Goal: Task Accomplishment & Management: Manage account settings

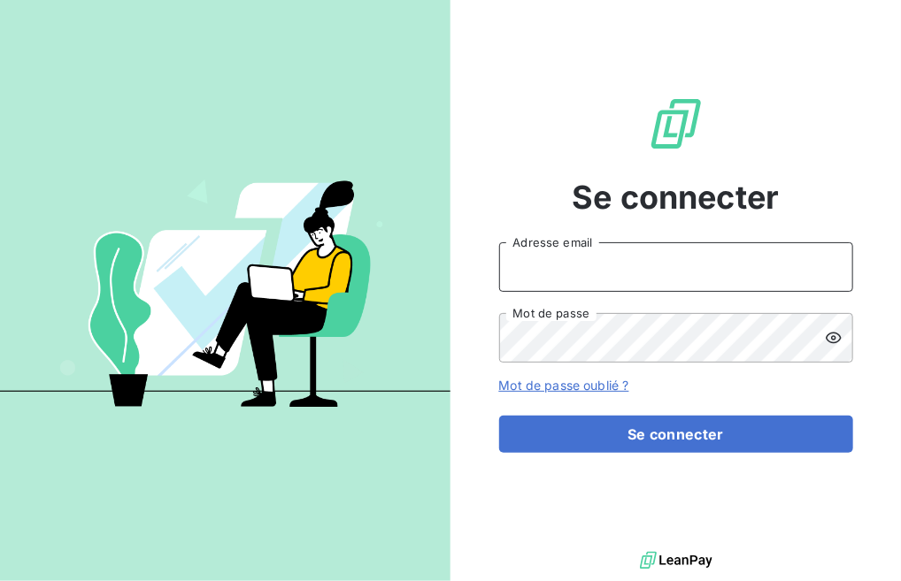
click at [608, 270] on input "Adresse email" at bounding box center [676, 267] width 354 height 50
type input "compta@piazza-coffrages.fr"
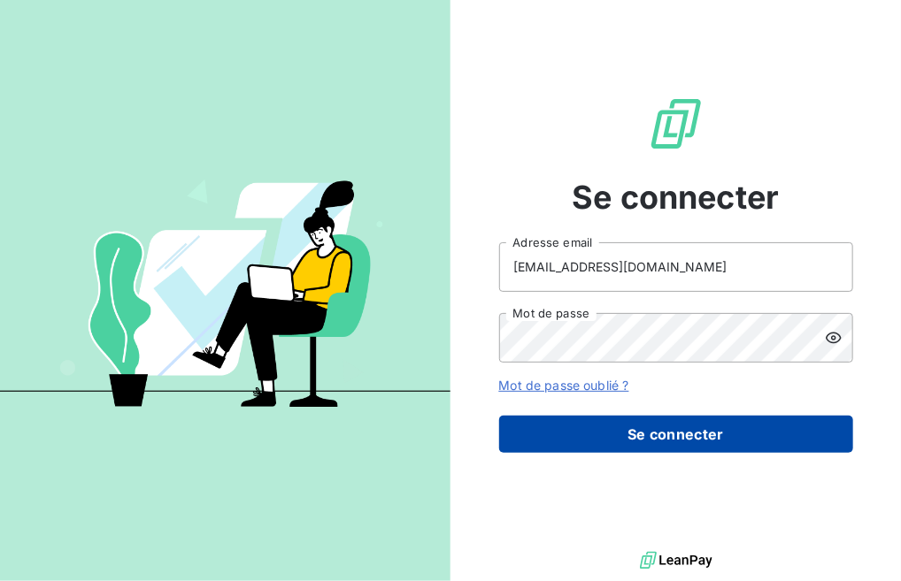
click at [685, 441] on button "Se connecter" at bounding box center [676, 434] width 354 height 37
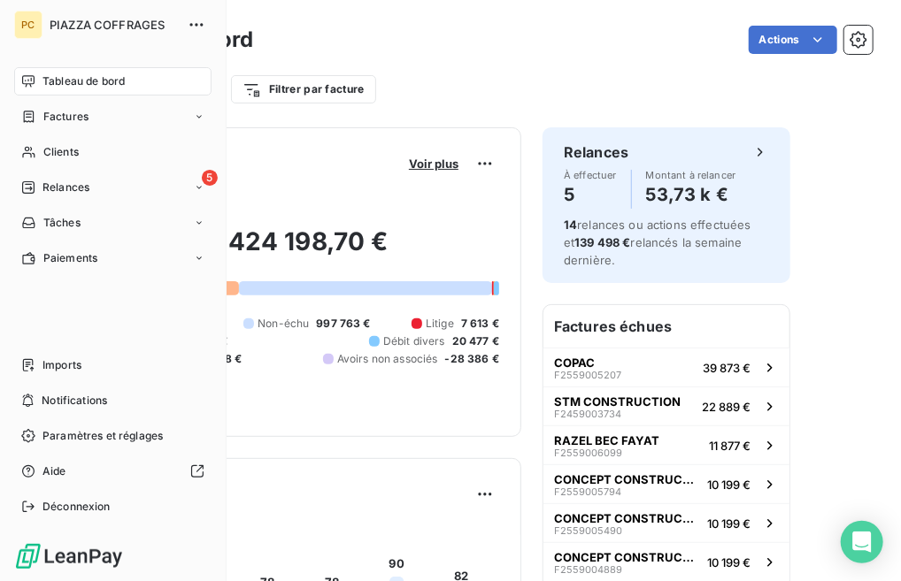
click at [94, 78] on span "Tableau de bord" at bounding box center [83, 81] width 82 height 16
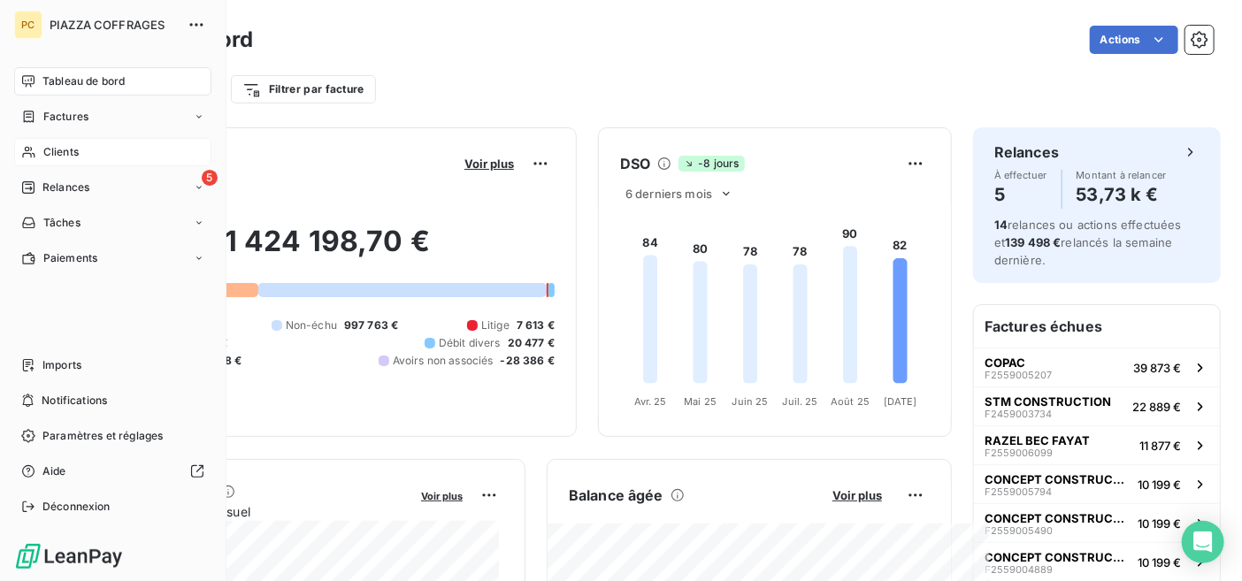
click at [68, 148] on span "Clients" at bounding box center [60, 152] width 35 height 16
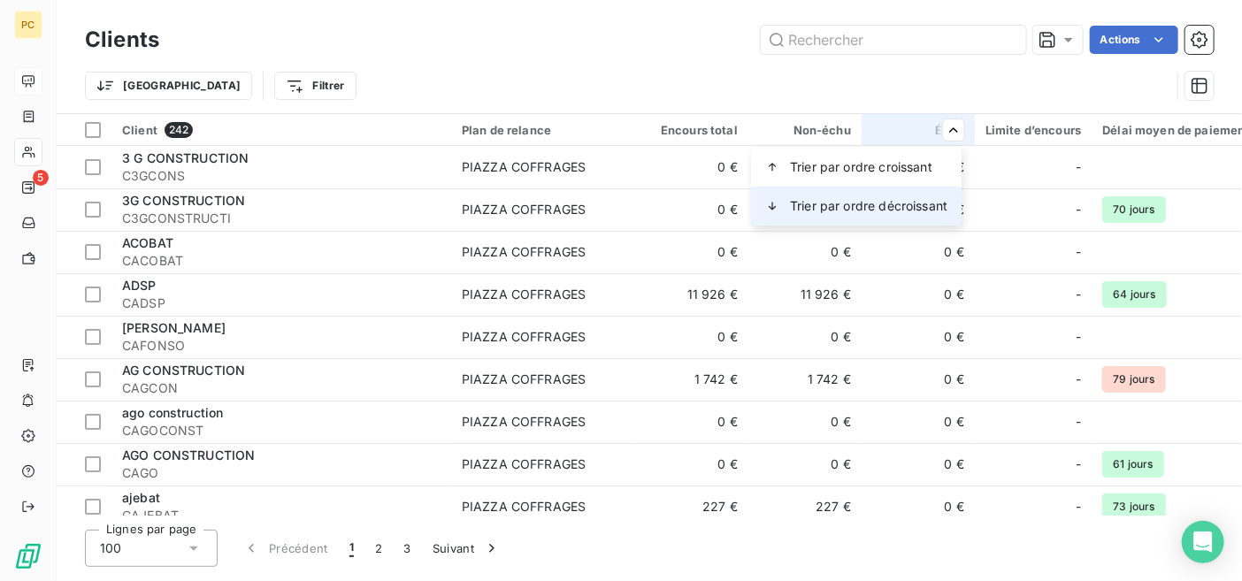
click at [870, 205] on span "Trier par ordre décroissant" at bounding box center [869, 206] width 158 height 18
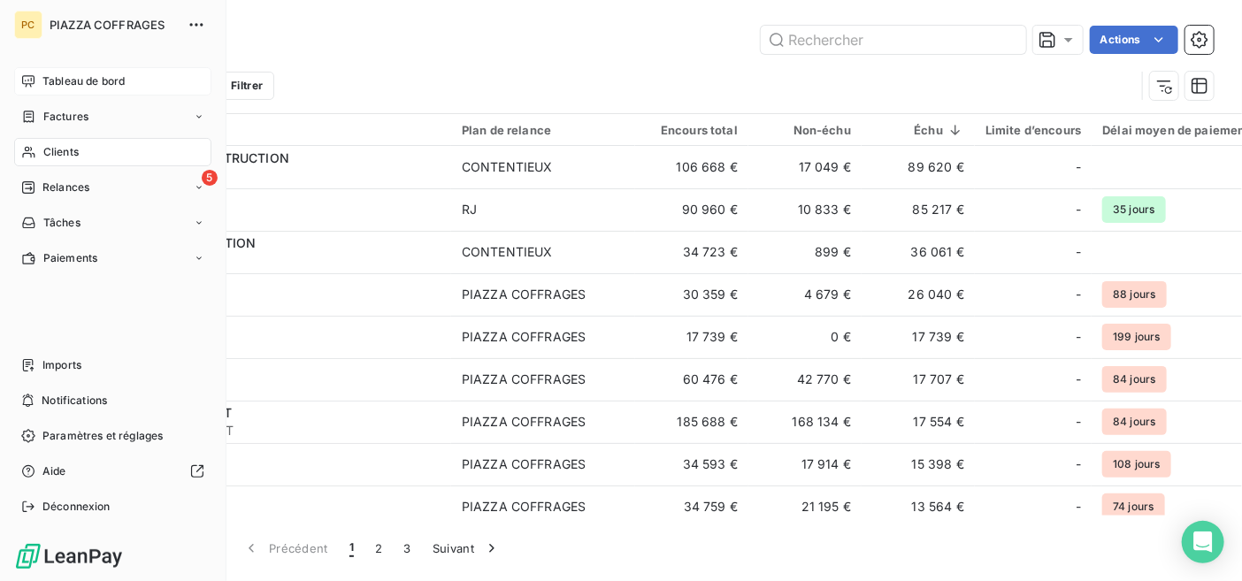
click at [67, 87] on span "Tableau de bord" at bounding box center [83, 81] width 82 height 16
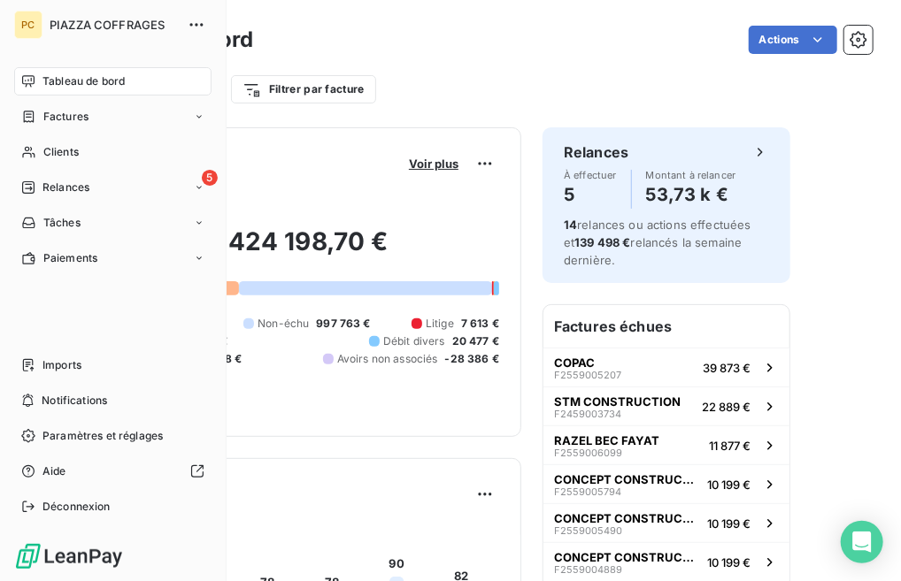
click at [85, 82] on span "Tableau de bord" at bounding box center [83, 81] width 82 height 16
click at [69, 152] on span "Clients" at bounding box center [60, 152] width 35 height 16
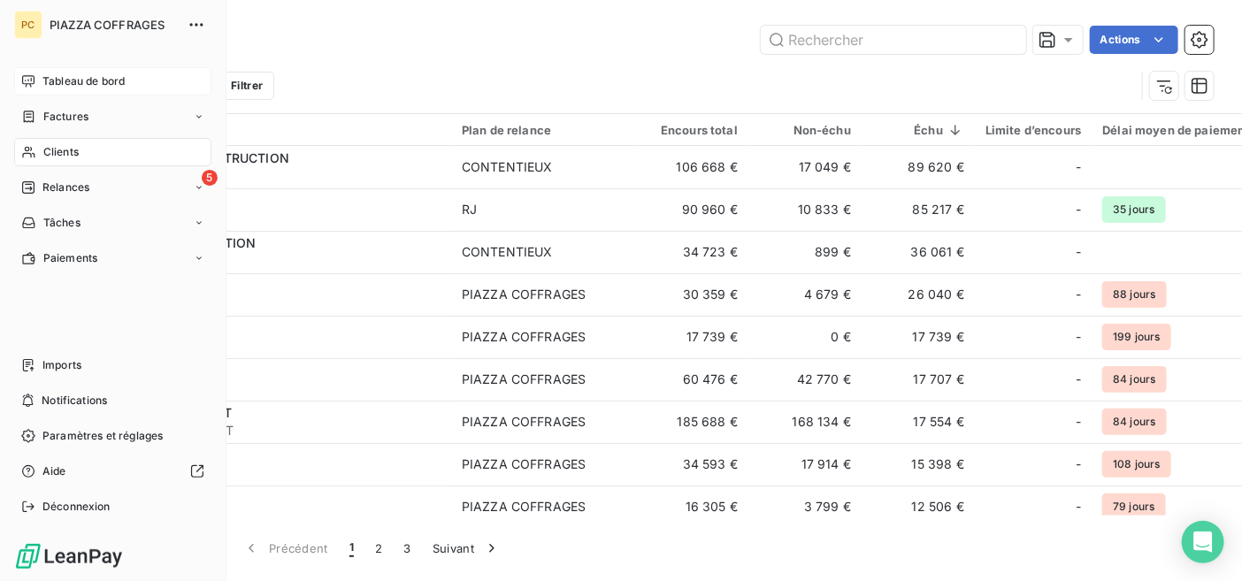
click at [89, 77] on span "Tableau de bord" at bounding box center [83, 81] width 82 height 16
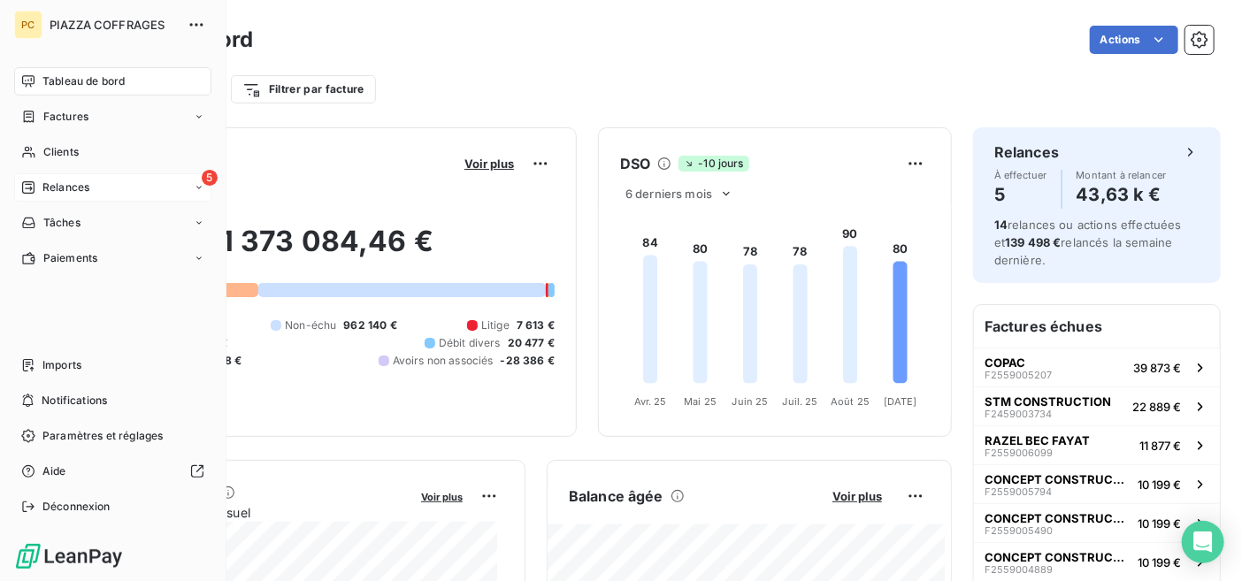
click at [48, 181] on span "Relances" at bounding box center [65, 188] width 47 height 16
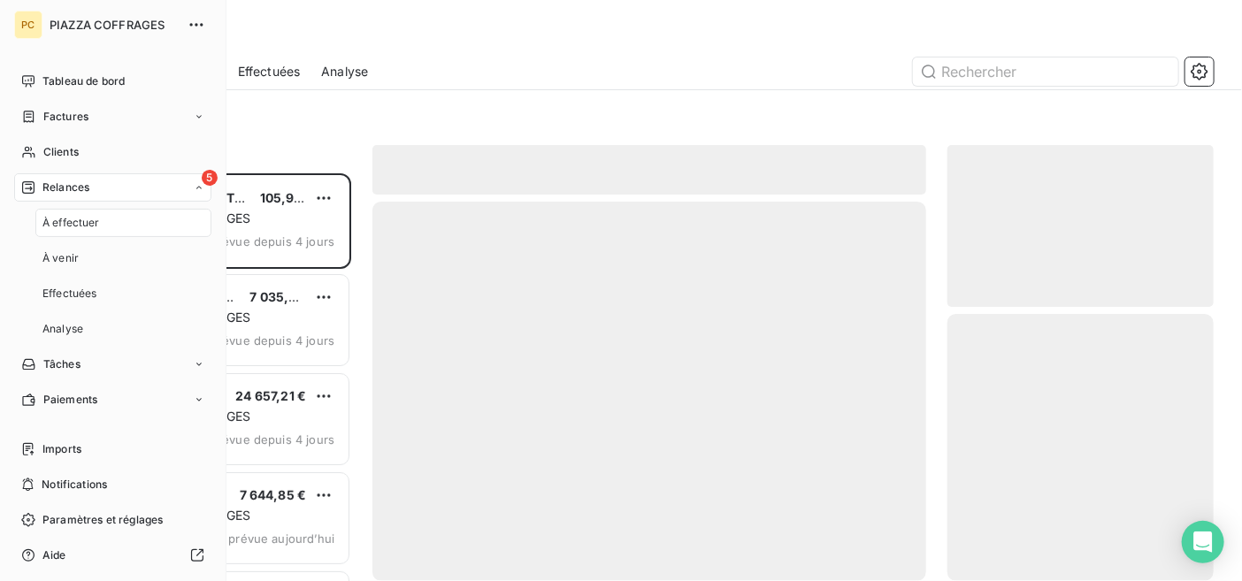
scroll to position [396, 253]
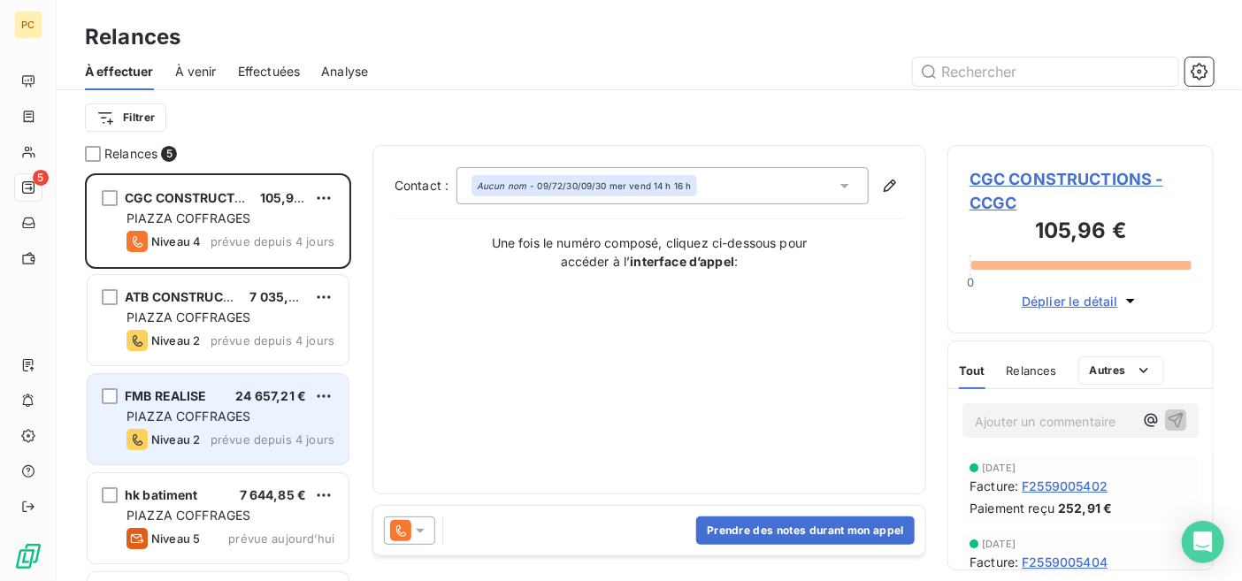
click at [229, 431] on div "Niveau 2 prévue depuis 4 jours" at bounding box center [231, 439] width 208 height 21
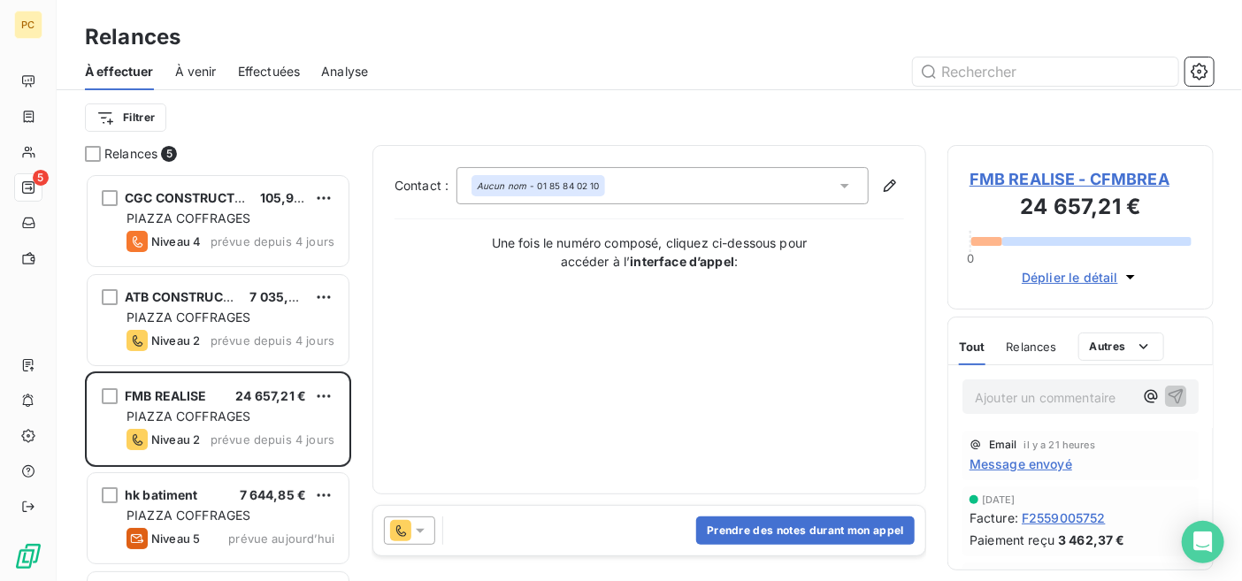
click at [1084, 279] on span "Déplier le détail" at bounding box center [1070, 277] width 96 height 19
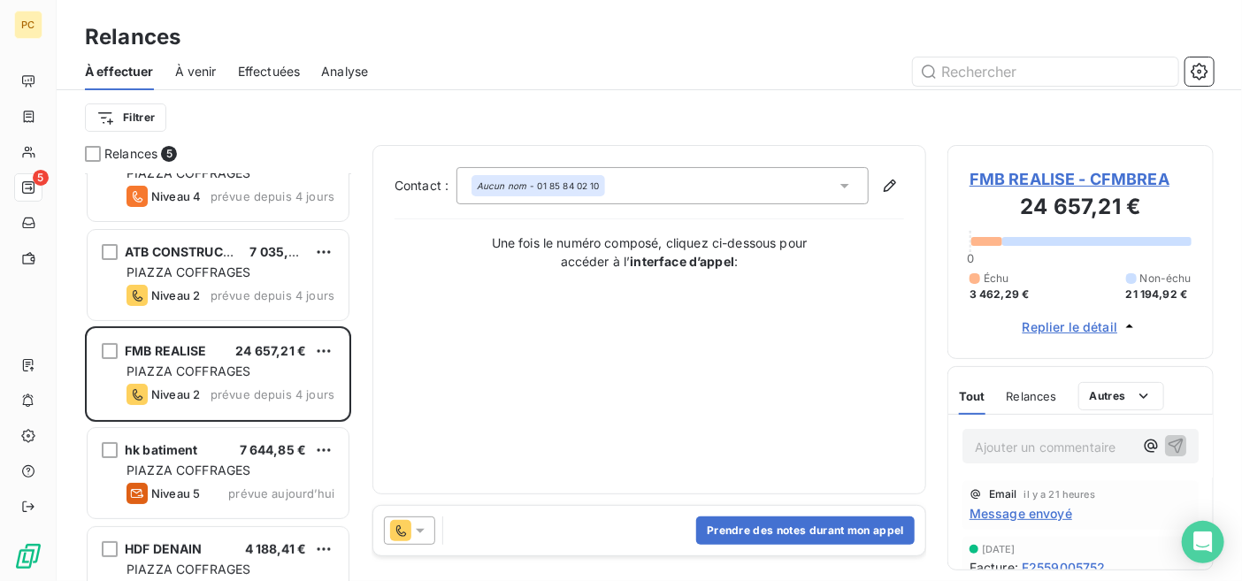
scroll to position [88, 0]
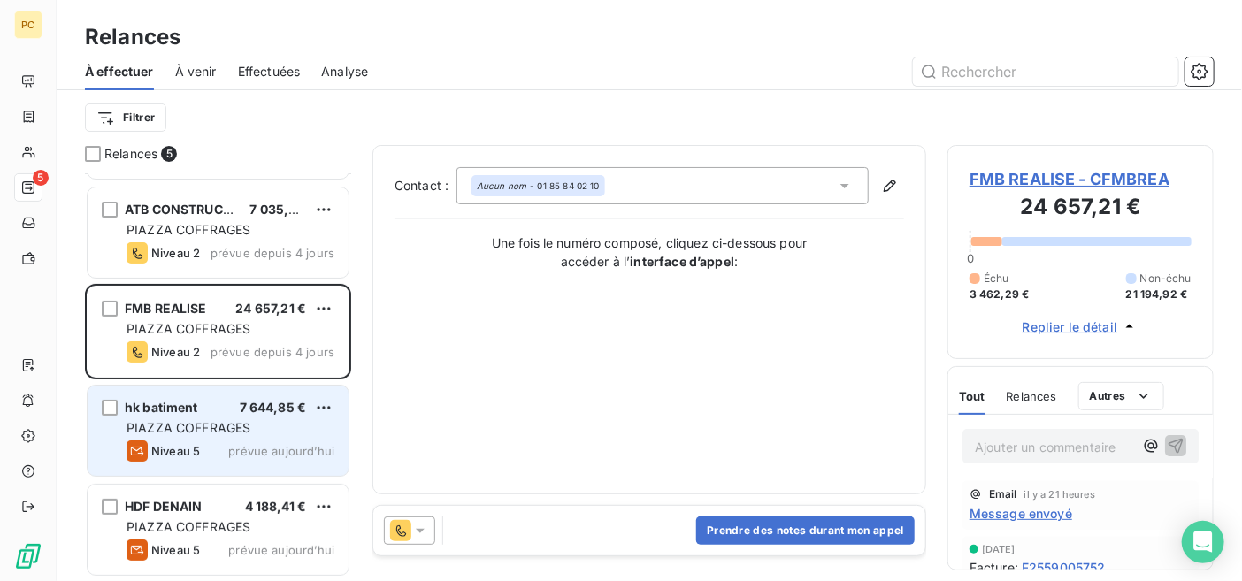
click at [256, 428] on div "PIAZZA COFFRAGES" at bounding box center [231, 428] width 208 height 18
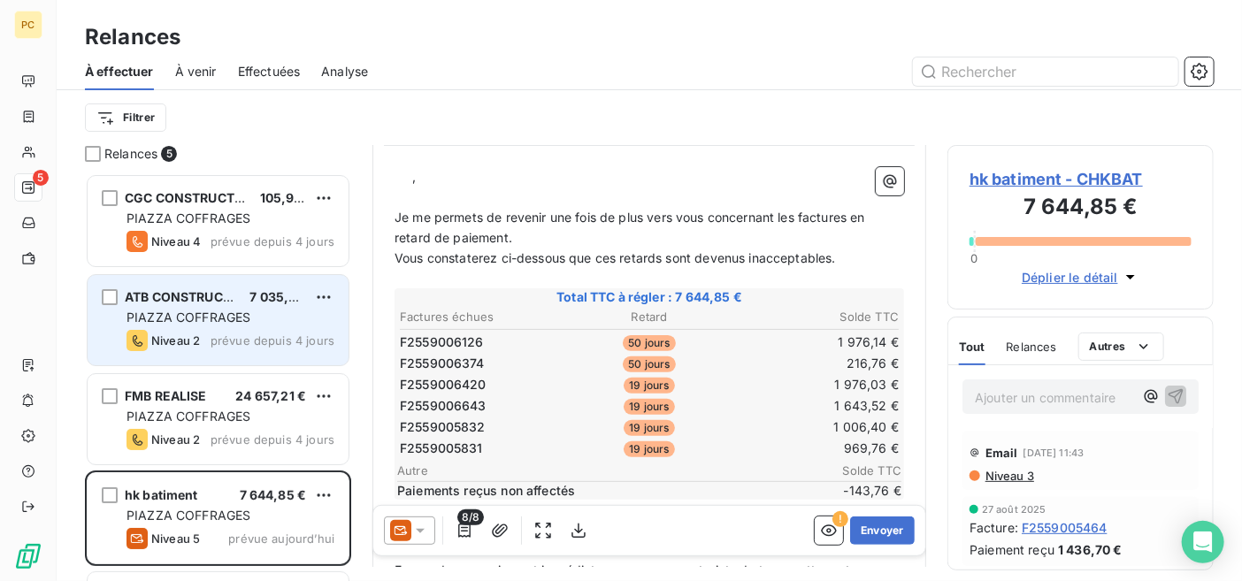
click at [181, 308] on div "ATB CONSTRUCTION 7 035,87 € PIAZZA COFFRAGES Niveau 2 prévue depuis 4 jours" at bounding box center [218, 320] width 261 height 90
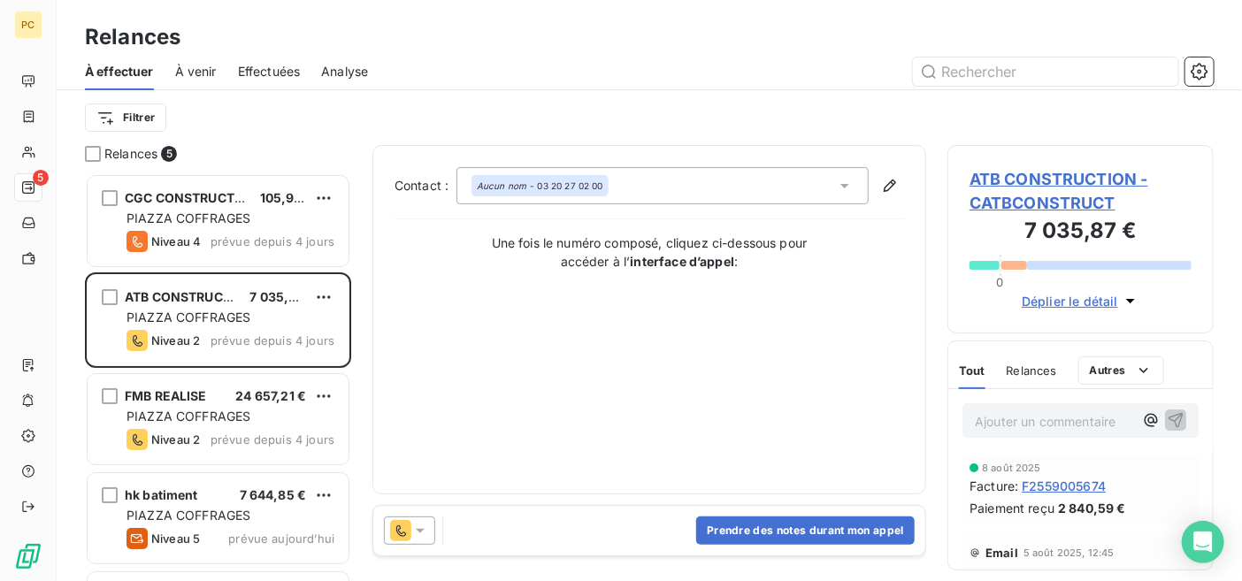
click at [1095, 294] on span "Déplier le détail" at bounding box center [1070, 301] width 96 height 19
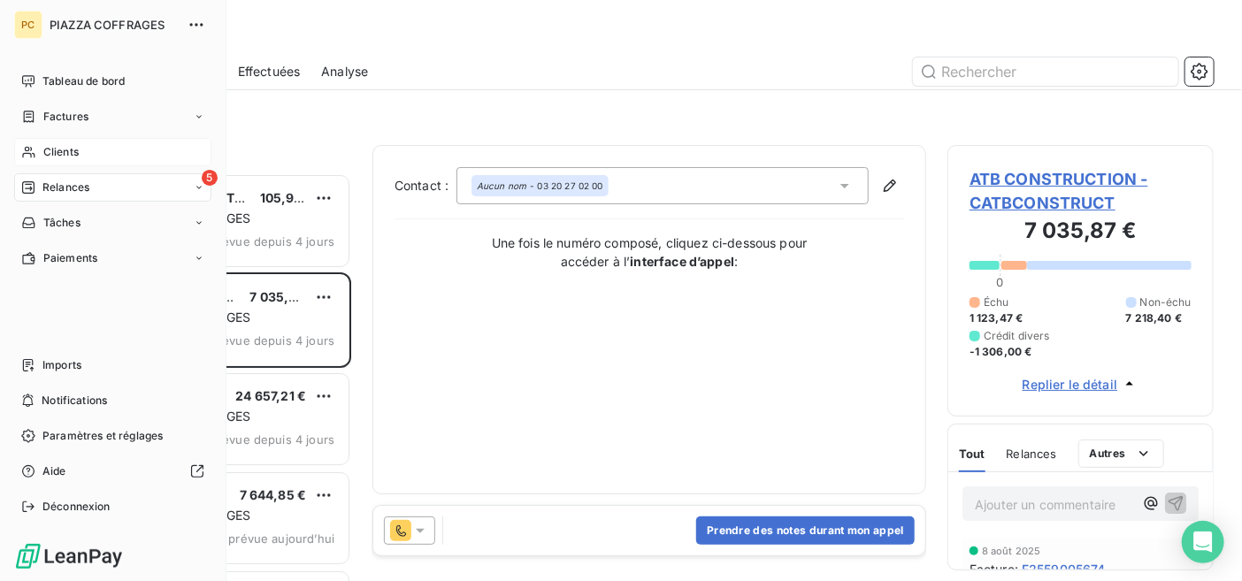
click at [55, 153] on span "Clients" at bounding box center [60, 152] width 35 height 16
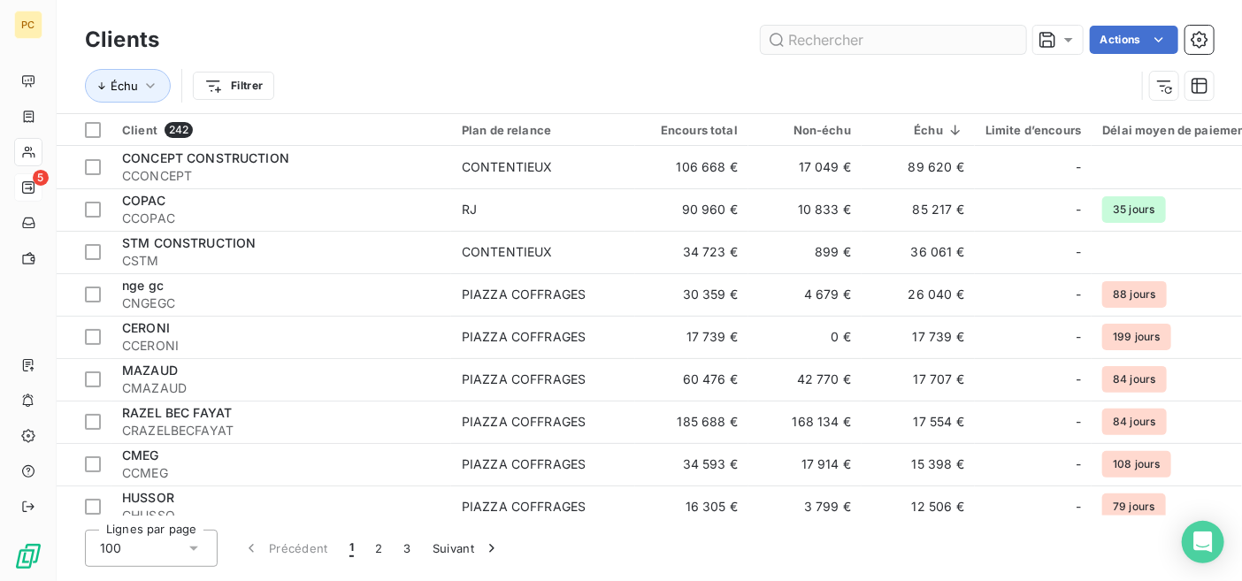
click at [810, 35] on input "text" at bounding box center [893, 40] width 265 height 28
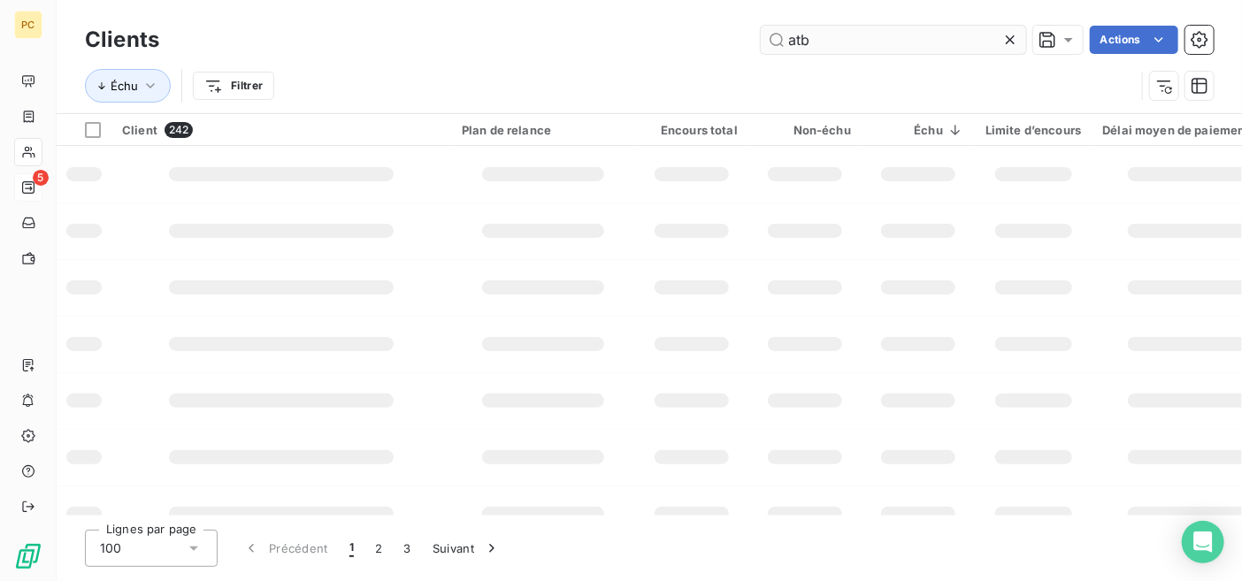
type input "atb"
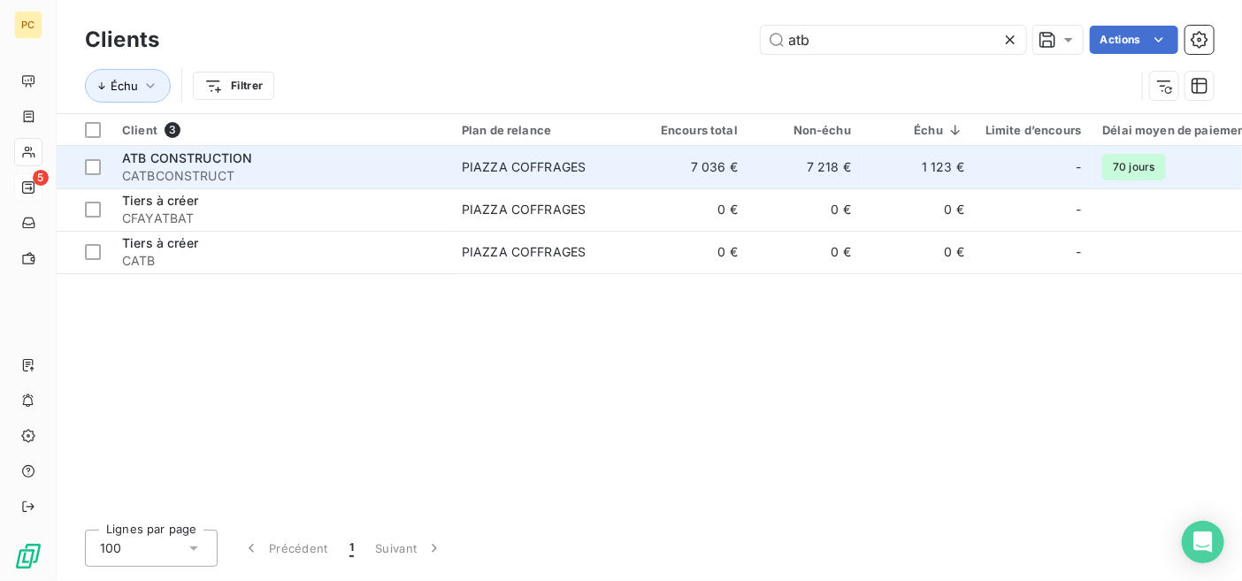
click at [716, 173] on td "7 036 €" at bounding box center [691, 167] width 113 height 42
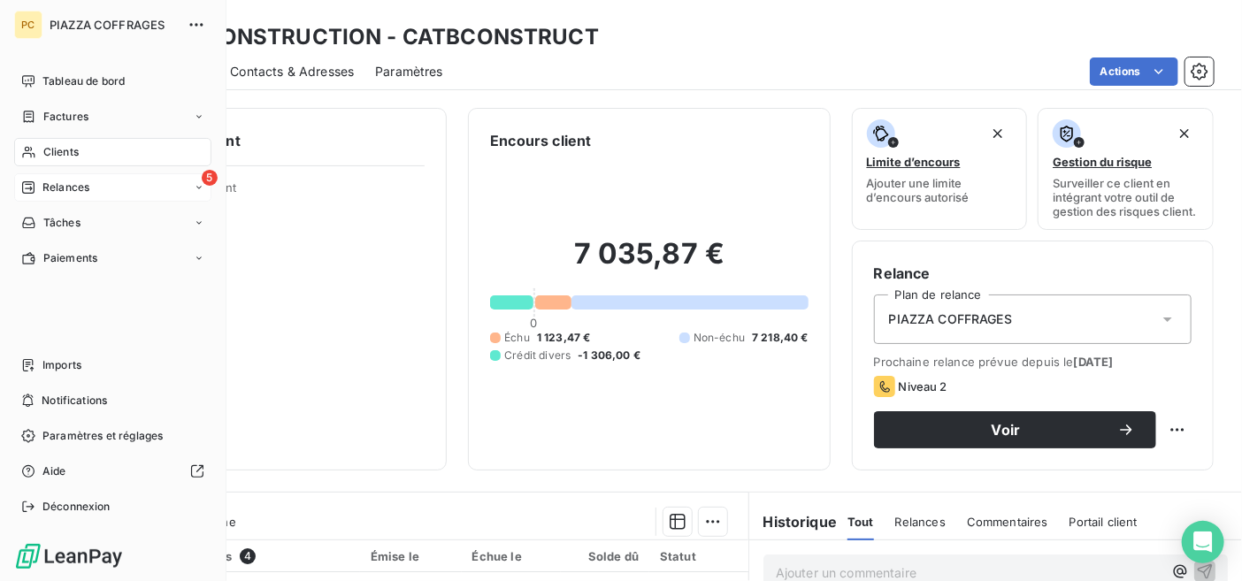
click at [69, 152] on span "Clients" at bounding box center [60, 152] width 35 height 16
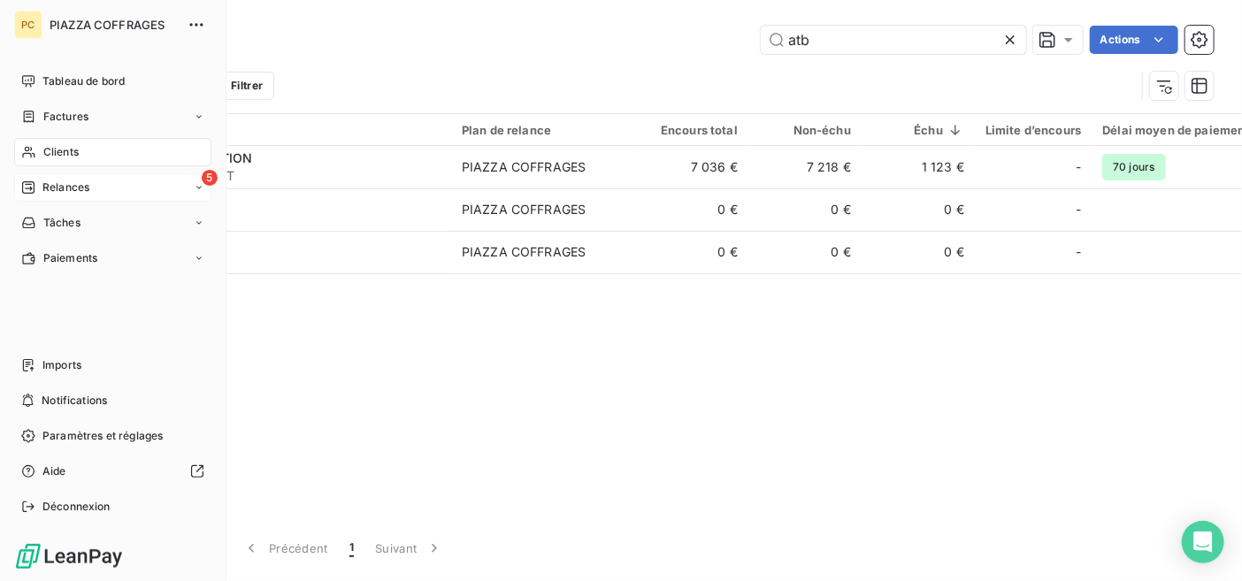
click at [69, 188] on span "Relances" at bounding box center [65, 188] width 47 height 16
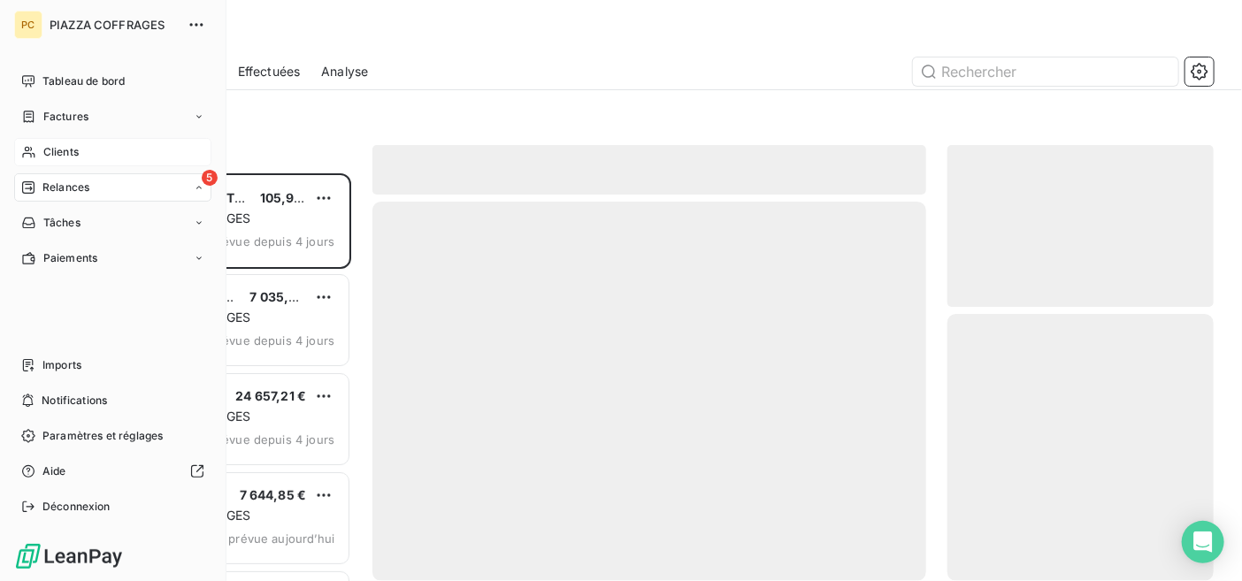
scroll to position [396, 253]
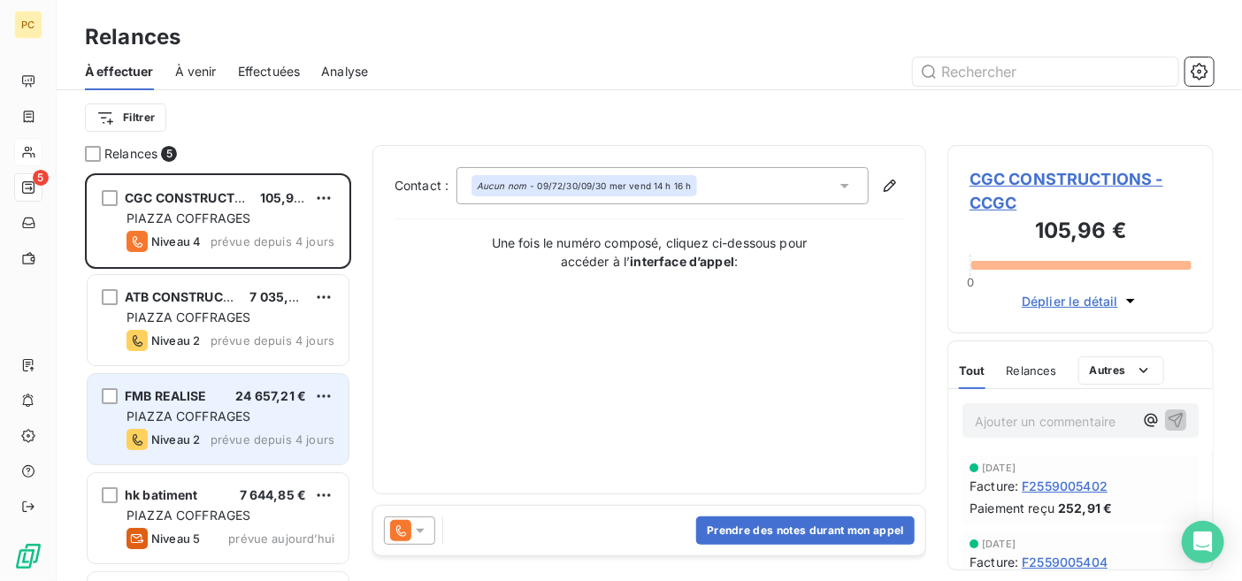
click at [296, 412] on div "PIAZZA COFFRAGES" at bounding box center [231, 417] width 208 height 18
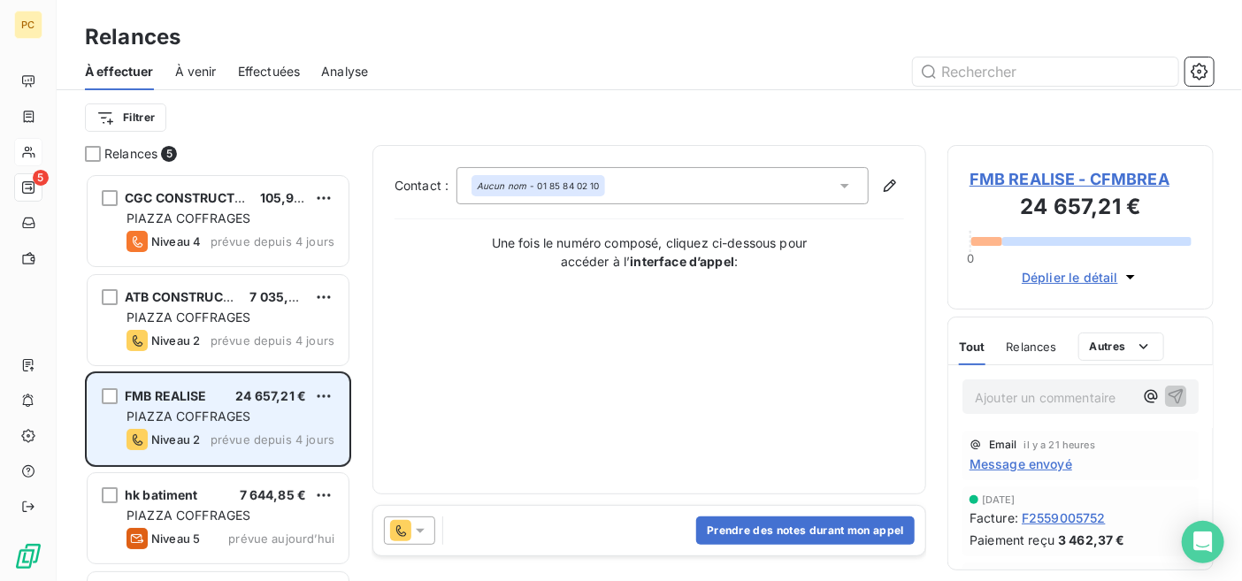
click at [183, 425] on div "PIAZZA COFFRAGES" at bounding box center [231, 417] width 208 height 18
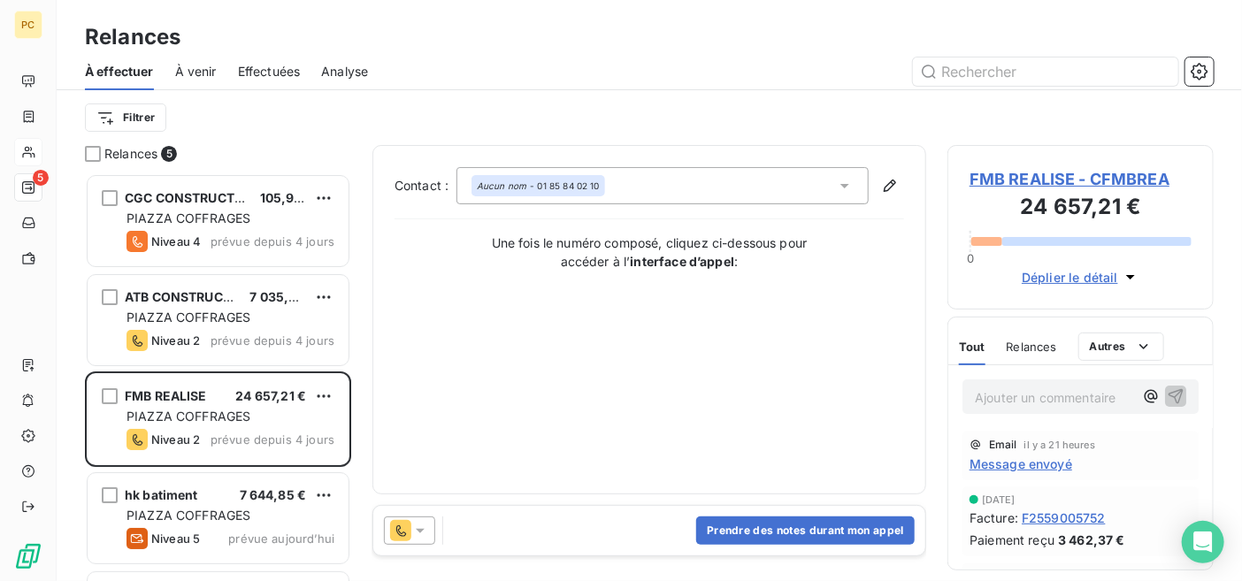
click at [1075, 279] on span "Déplier le détail" at bounding box center [1070, 277] width 96 height 19
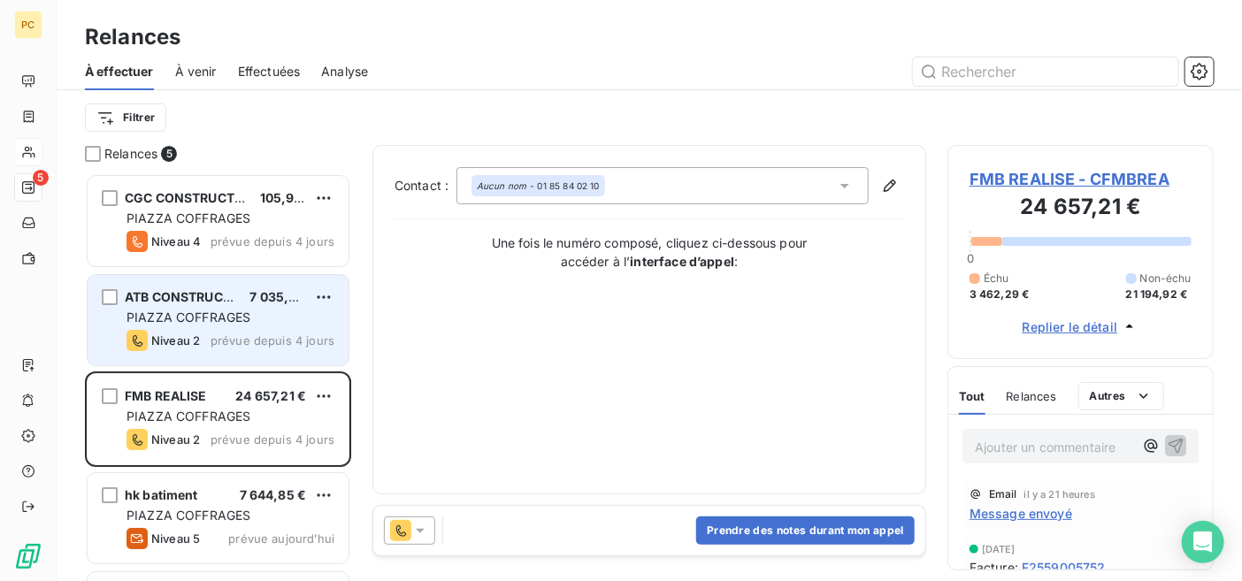
click at [232, 335] on span "prévue depuis 4 jours" at bounding box center [273, 341] width 124 height 14
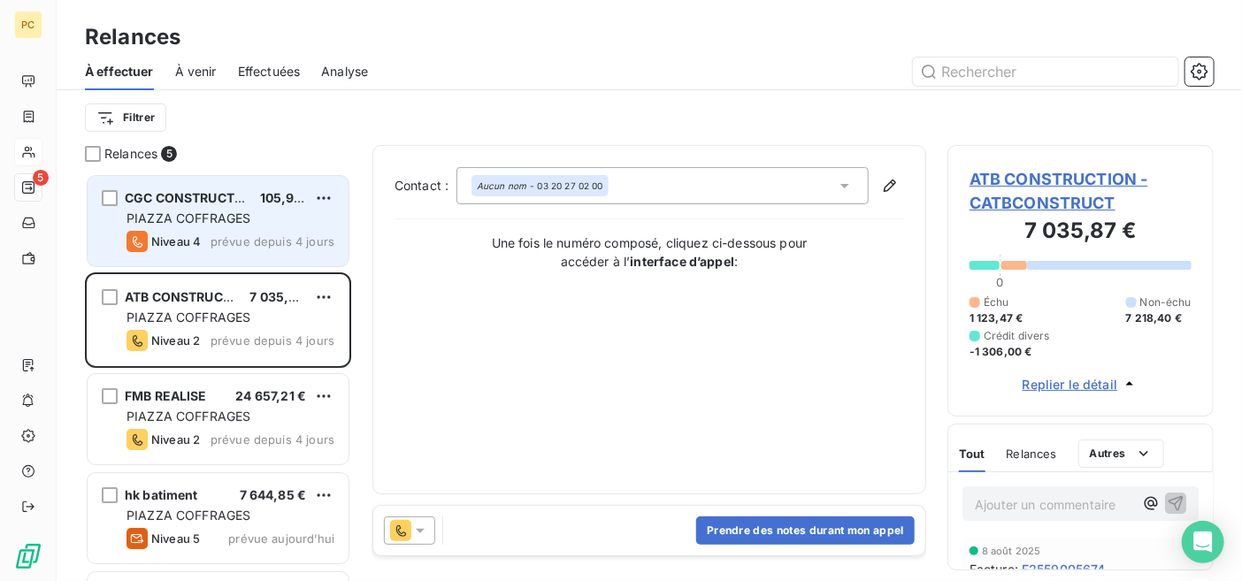
click at [235, 240] on span "prévue depuis 4 jours" at bounding box center [273, 242] width 124 height 14
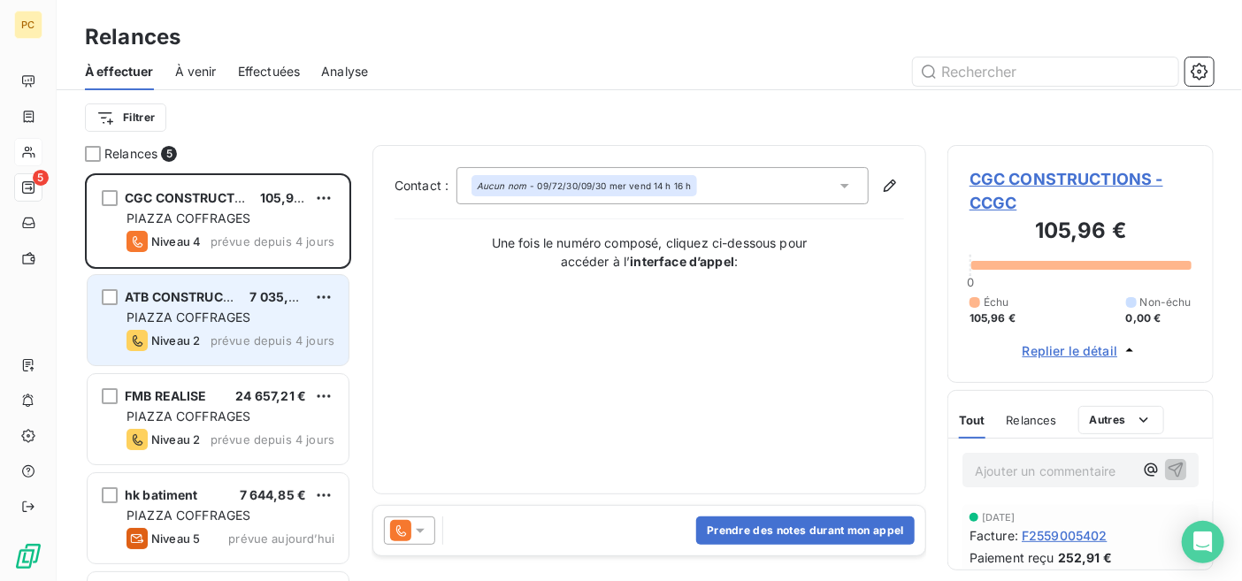
click at [238, 315] on span "PIAZZA COFFRAGES" at bounding box center [189, 317] width 124 height 15
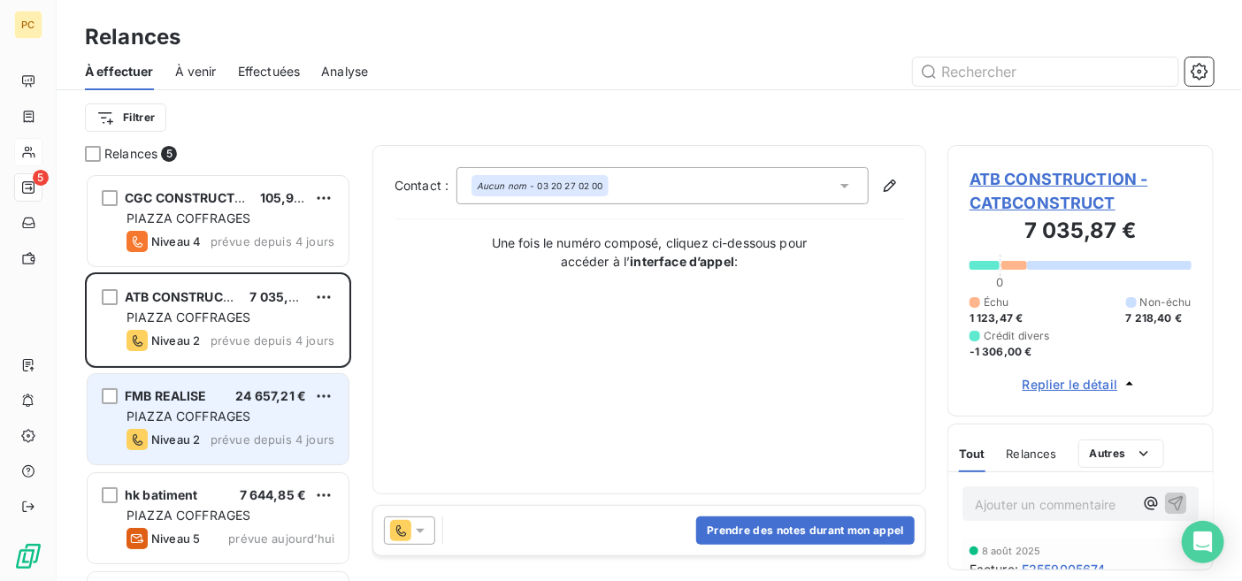
click at [191, 433] on span "Niveau 2" at bounding box center [175, 440] width 49 height 14
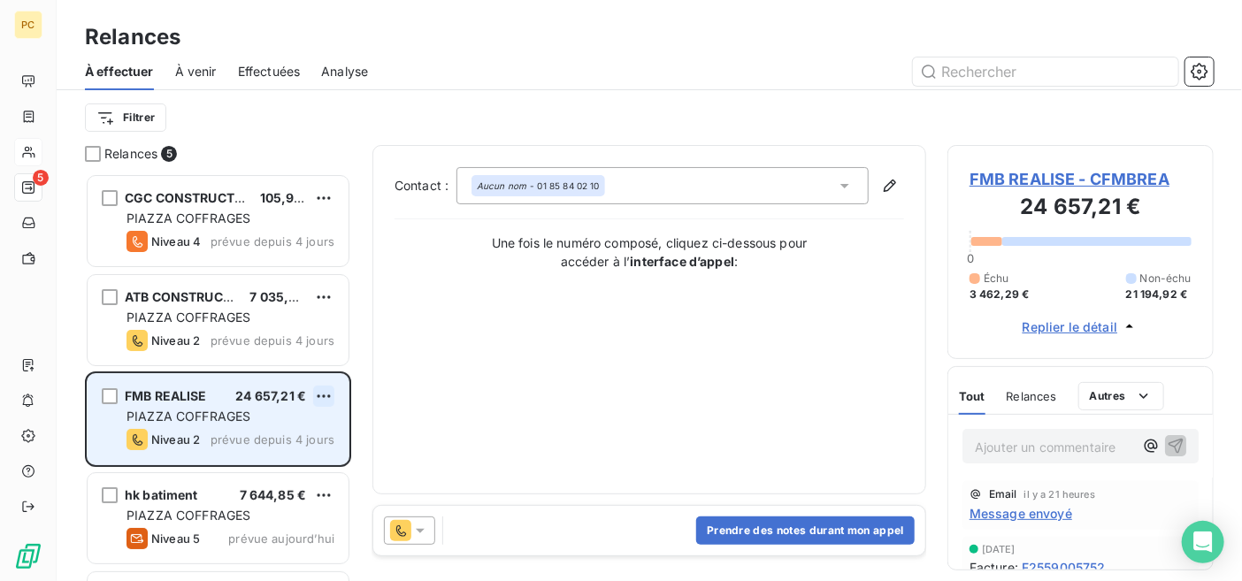
click at [327, 392] on html "PC 5 Relances À effectuer À venir Effectuées Analyse Filtrer Relances 5 CGC CON…" at bounding box center [621, 290] width 1242 height 581
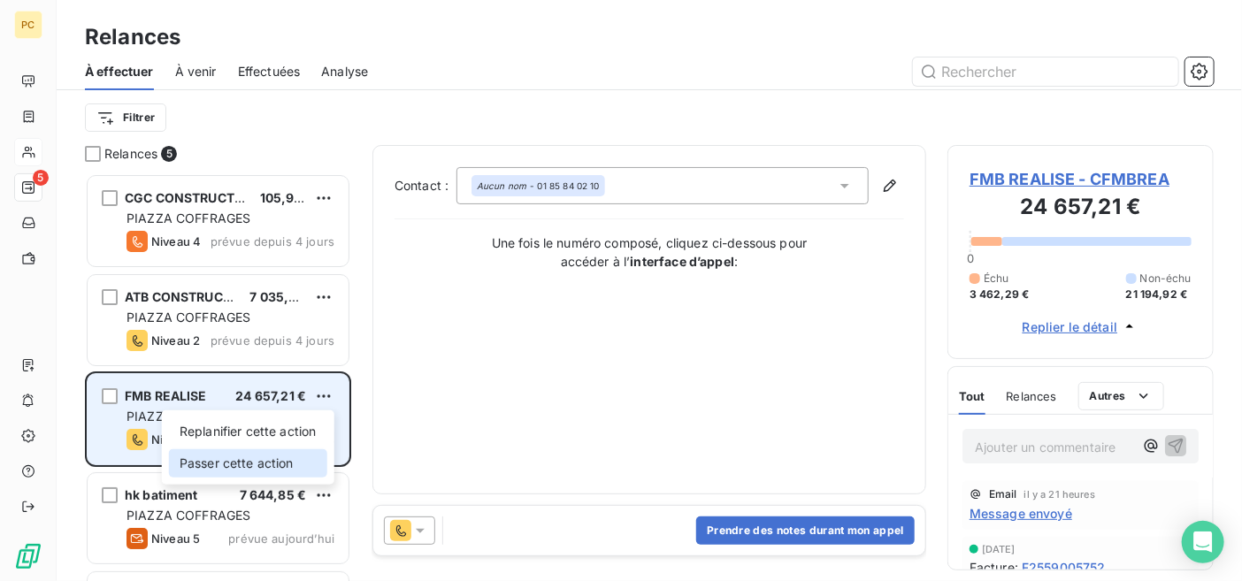
click at [283, 461] on div "Passer cette action" at bounding box center [248, 464] width 158 height 28
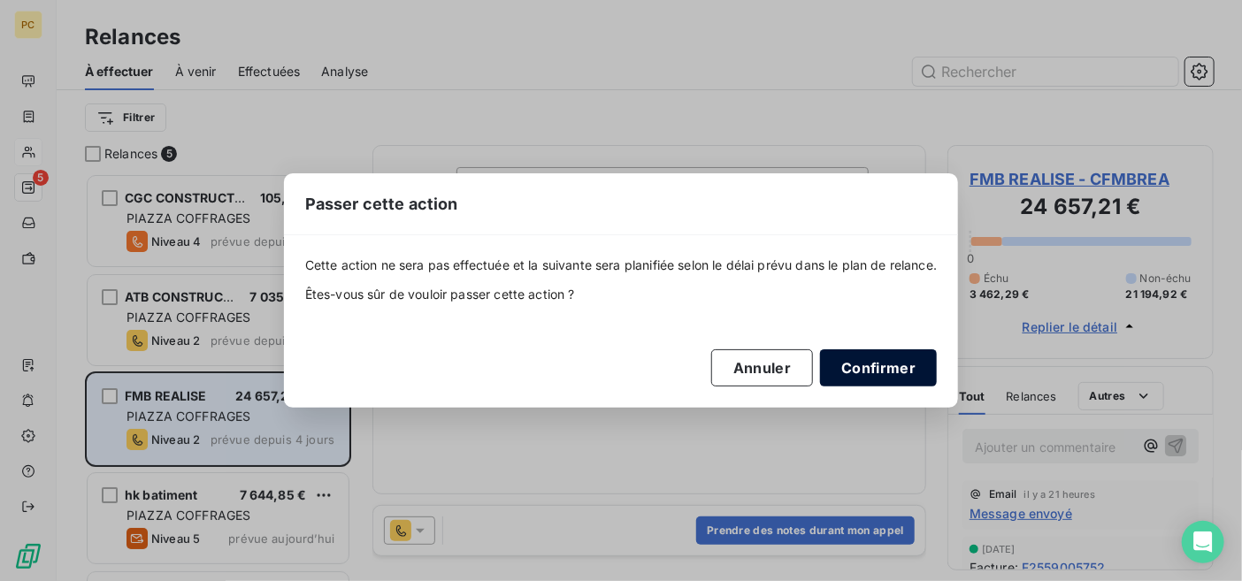
click at [901, 373] on button "Confirmer" at bounding box center [878, 368] width 117 height 37
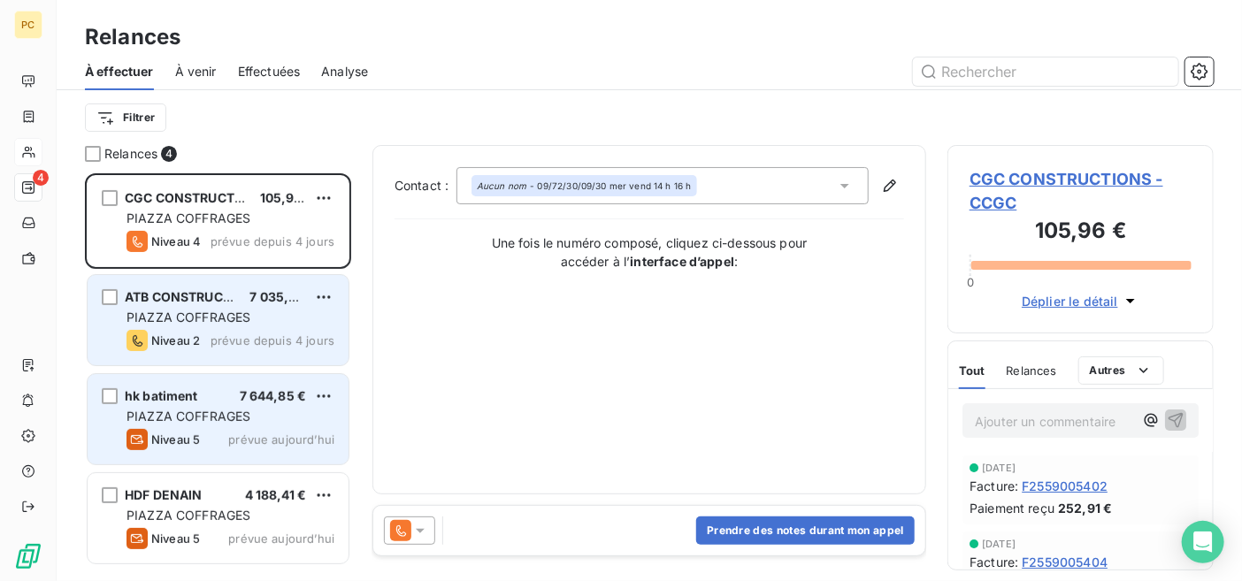
click at [239, 340] on span "prévue depuis 4 jours" at bounding box center [273, 341] width 124 height 14
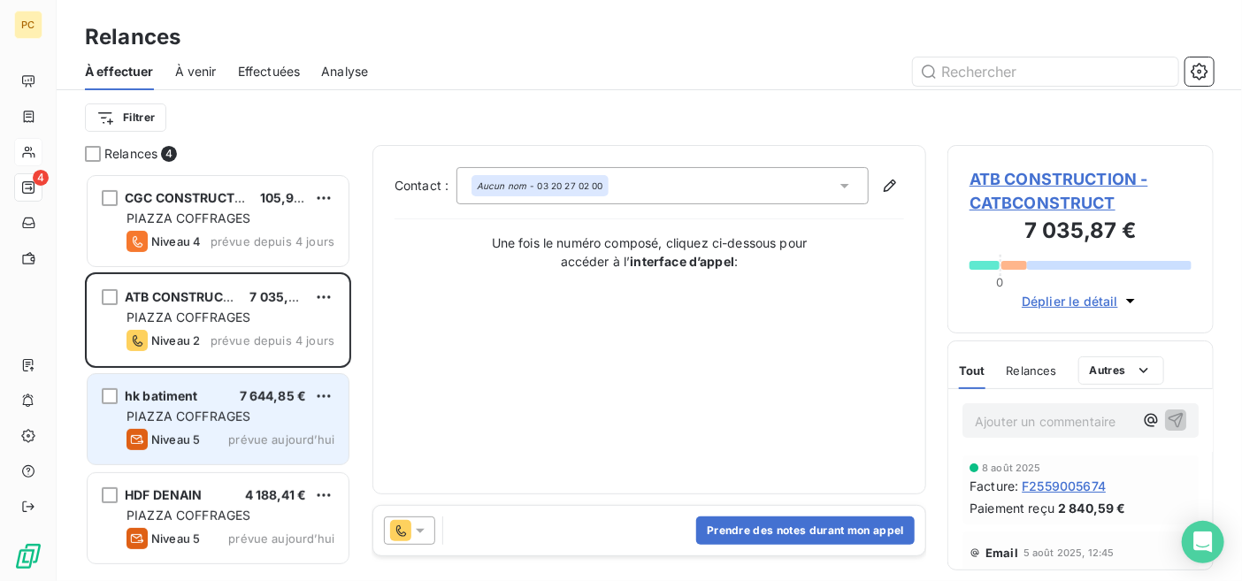
click at [254, 408] on div "PIAZZA COFFRAGES" at bounding box center [231, 417] width 208 height 18
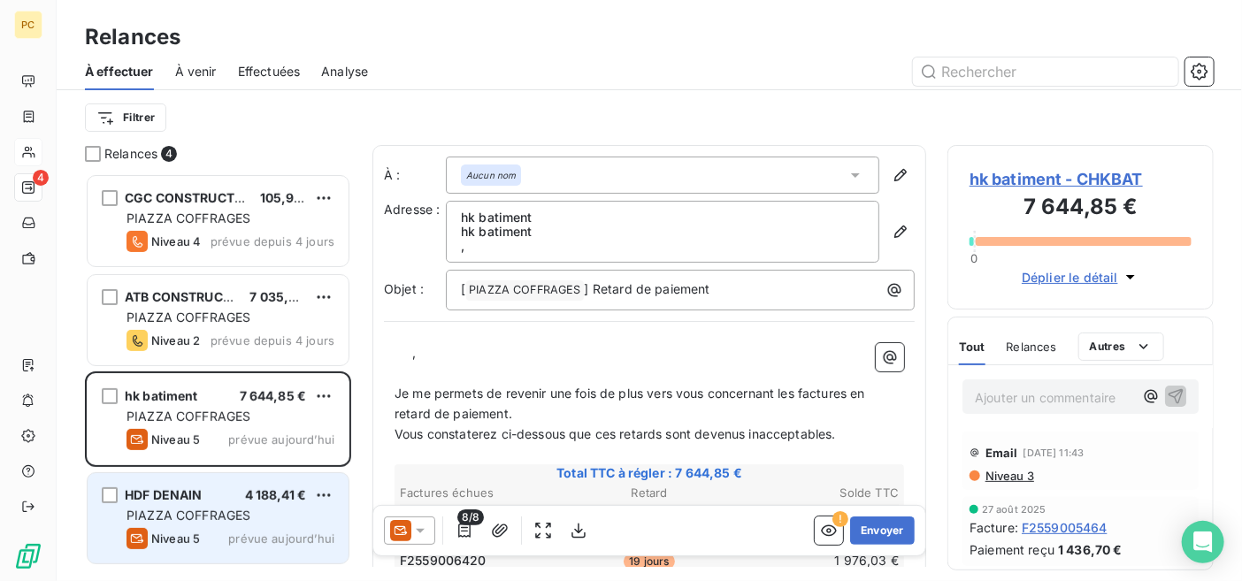
click at [250, 514] on span "PIAZZA COFFRAGES" at bounding box center [189, 515] width 124 height 15
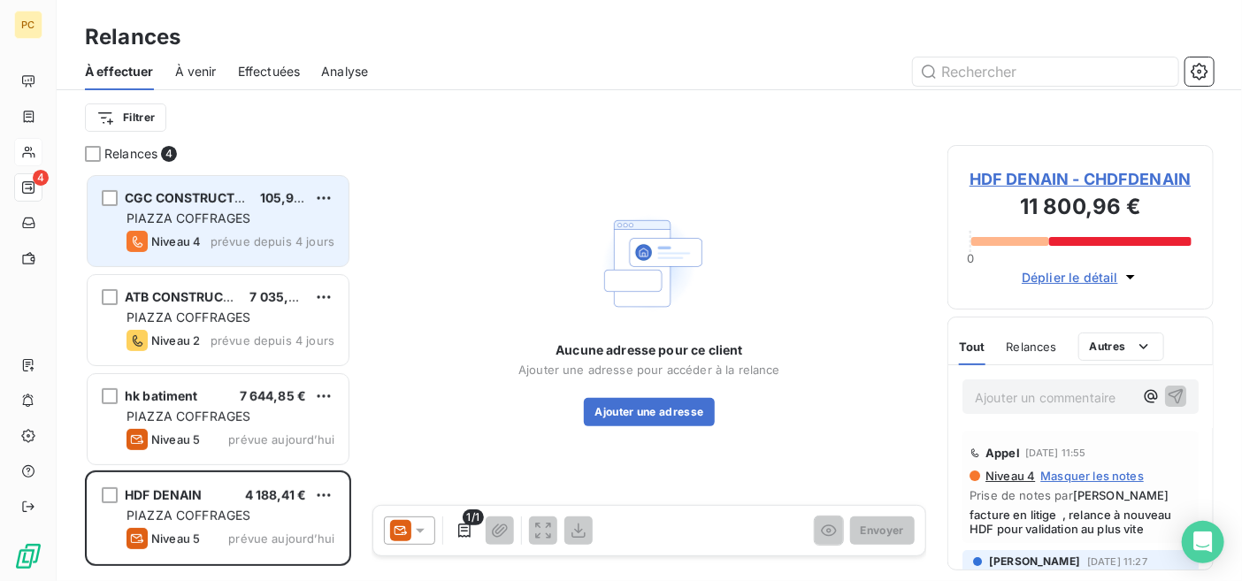
click at [210, 219] on span "PIAZZA COFFRAGES" at bounding box center [189, 218] width 124 height 15
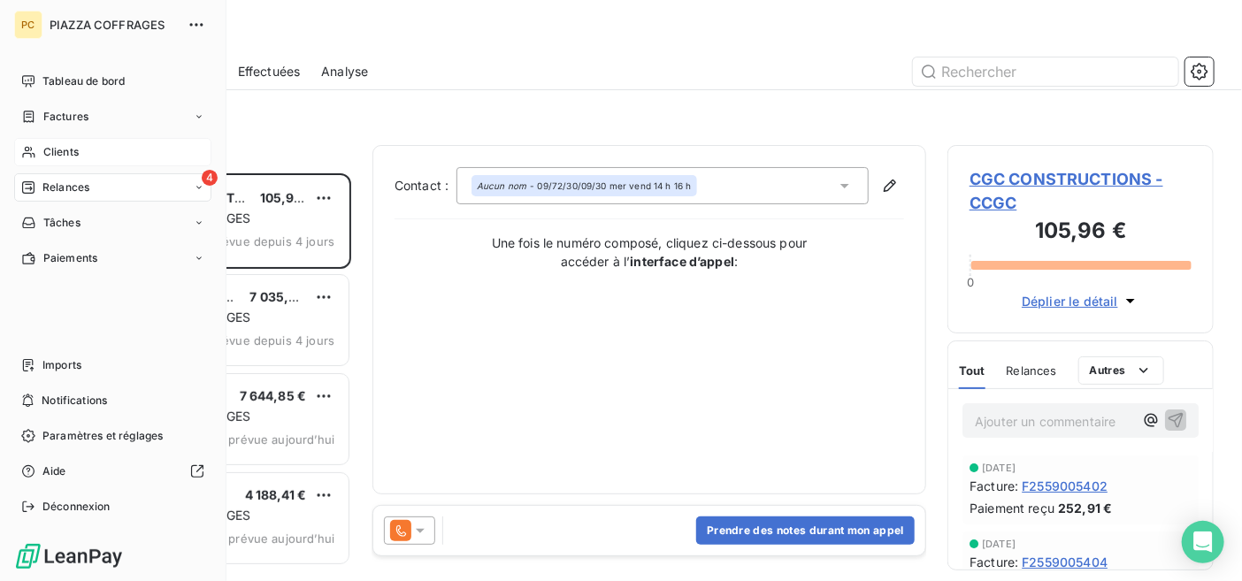
click at [48, 185] on span "Relances" at bounding box center [65, 188] width 47 height 16
click at [105, 80] on span "Tableau de bord" at bounding box center [83, 81] width 82 height 16
